Goal: Task Accomplishment & Management: Use online tool/utility

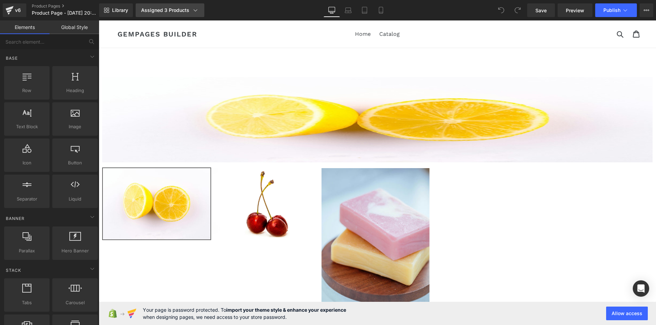
click at [194, 12] on icon at bounding box center [195, 10] width 7 height 7
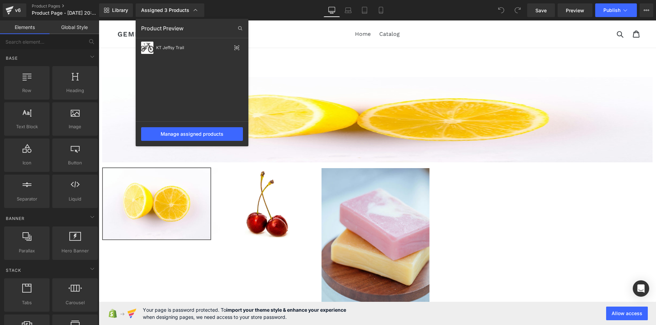
click at [380, 118] on div at bounding box center [377, 172] width 557 height 305
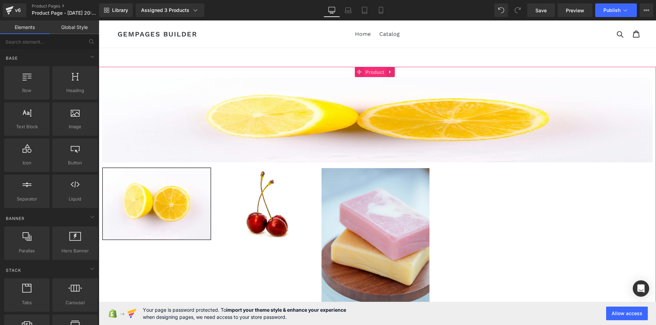
click at [376, 73] on span "Product" at bounding box center [375, 72] width 22 height 10
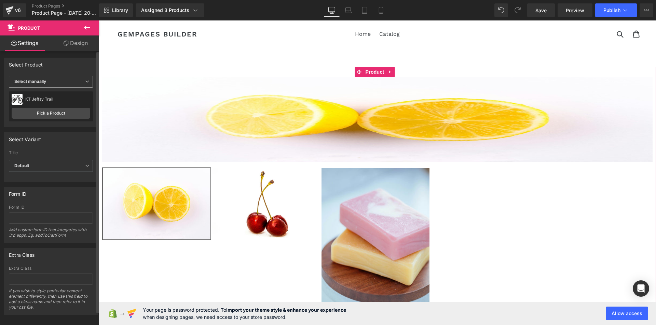
click at [56, 81] on span "Select manually" at bounding box center [51, 82] width 84 height 12
click at [62, 94] on div "Display by assigned product" at bounding box center [47, 92] width 56 height 5
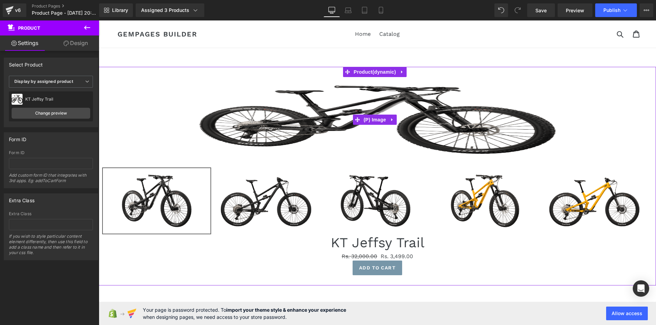
click at [505, 119] on img at bounding box center [377, 119] width 550 height 85
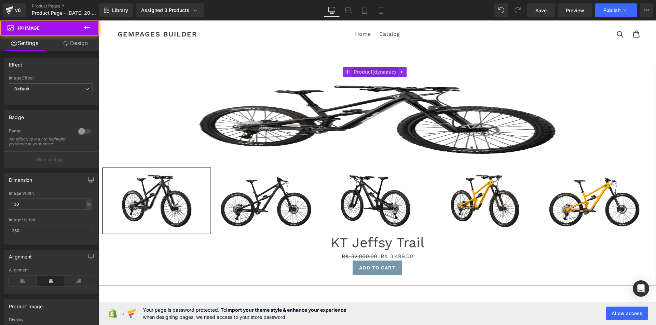
click at [376, 75] on span "Product" at bounding box center [375, 72] width 46 height 10
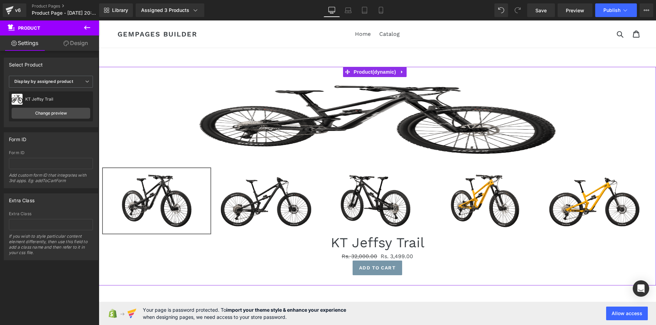
click at [73, 39] on link "Design" at bounding box center [76, 43] width 50 height 15
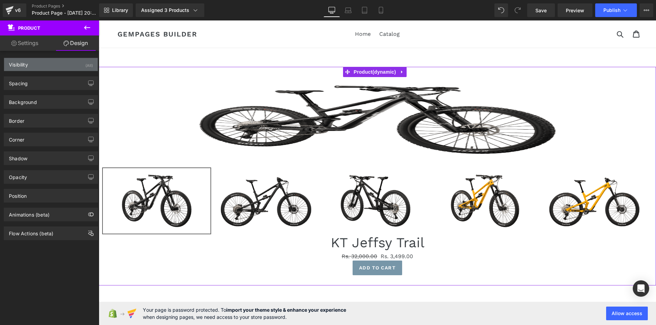
type input "0"
type input "30"
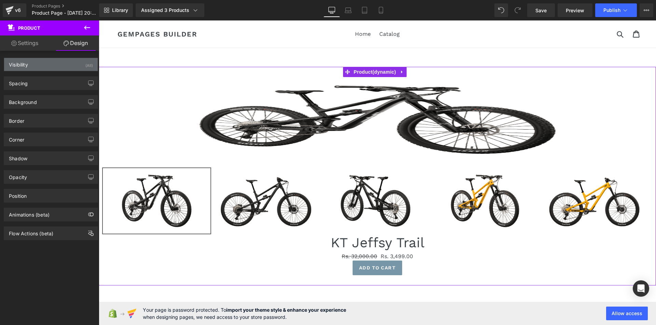
type input "10"
type input "30"
type input "10"
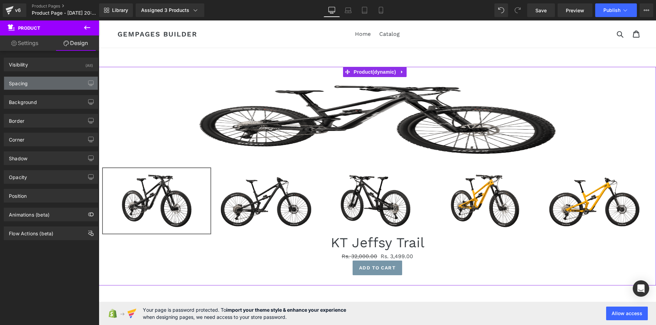
click at [55, 85] on div "Spacing" at bounding box center [51, 83] width 94 height 13
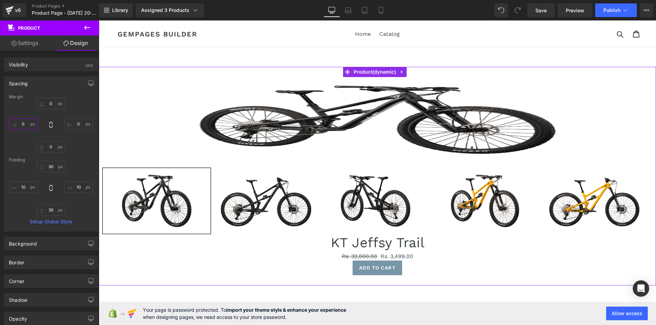
click at [29, 125] on input "0" at bounding box center [23, 123] width 29 height 11
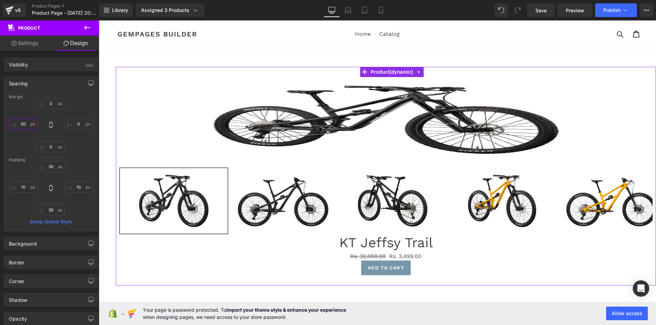
click at [29, 125] on input "50" at bounding box center [23, 123] width 29 height 11
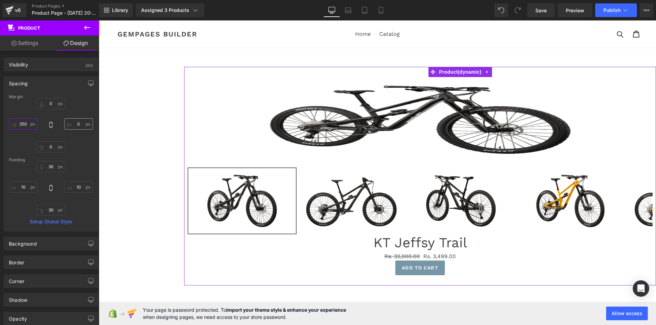
type input "250"
click at [76, 126] on input "0" at bounding box center [78, 123] width 29 height 11
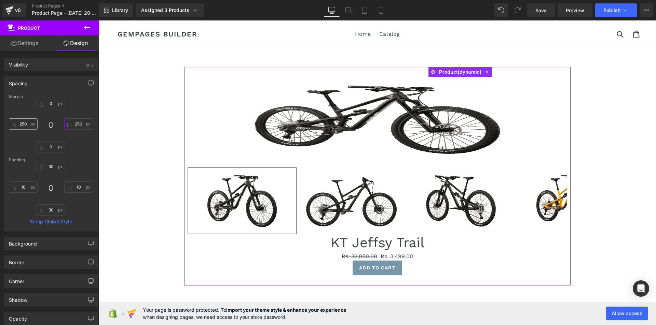
type input "250"
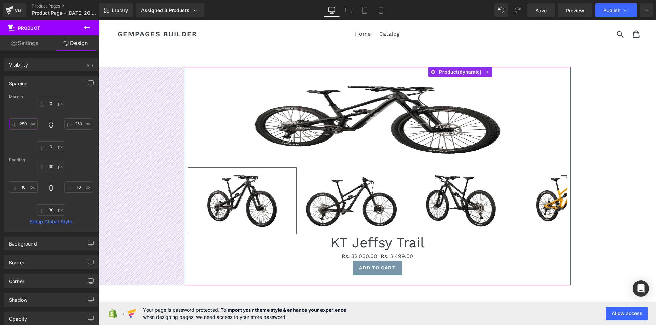
click at [24, 125] on input "250" at bounding box center [23, 123] width 29 height 11
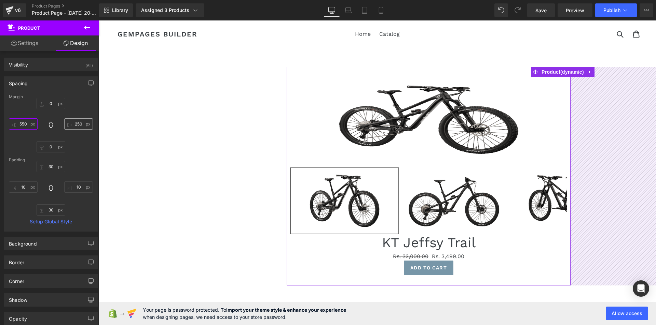
type input "550"
click at [78, 125] on input "250" at bounding box center [78, 123] width 29 height 11
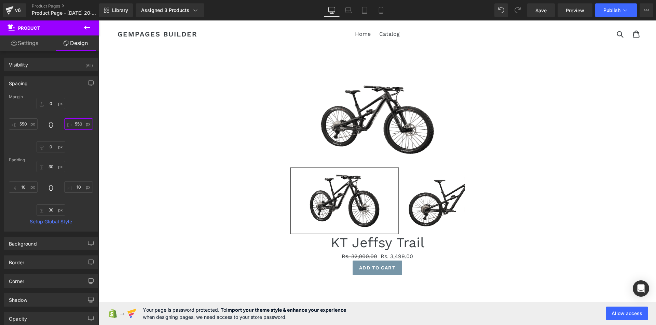
type input "550"
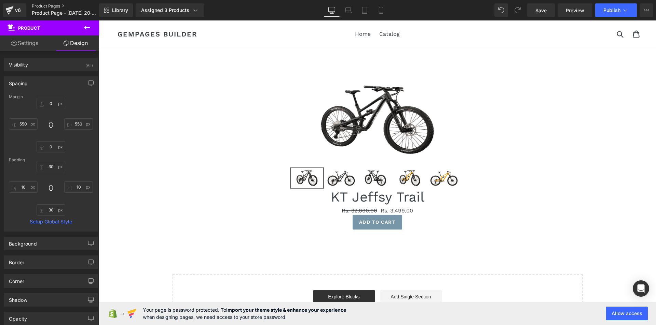
click at [32, 7] on link "Product Pages" at bounding box center [71, 5] width 79 height 5
